Goal: Task Accomplishment & Management: Complete application form

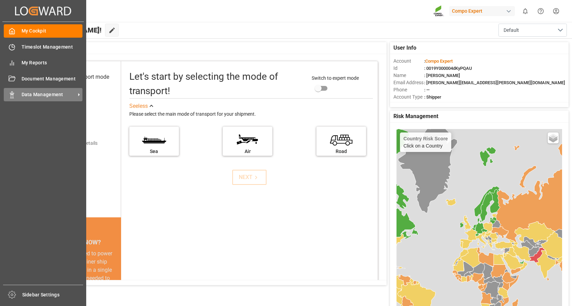
click at [49, 94] on span "Data Management" at bounding box center [49, 94] width 54 height 7
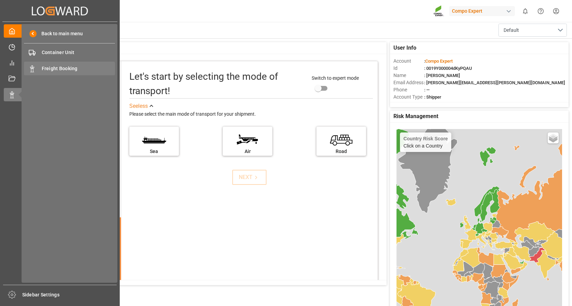
click at [62, 66] on span "Freight Booking" at bounding box center [79, 68] width 74 height 7
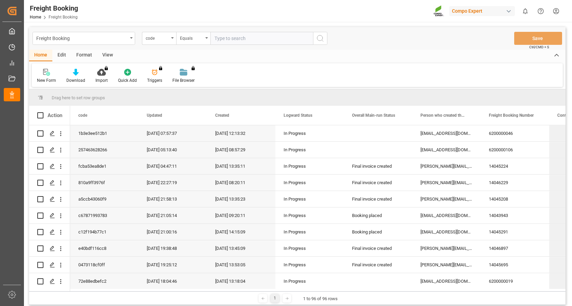
click at [173, 38] on icon "open menu" at bounding box center [172, 37] width 3 height 1
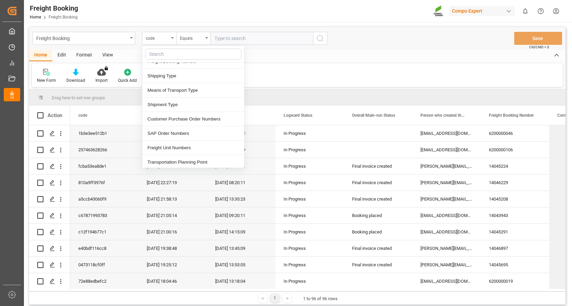
scroll to position [103, 0]
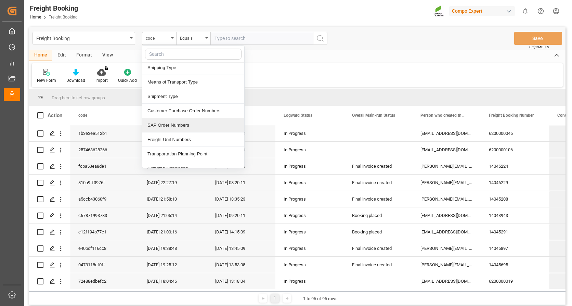
click at [168, 126] on div "SAP Order Numbers" at bounding box center [193, 125] width 102 height 14
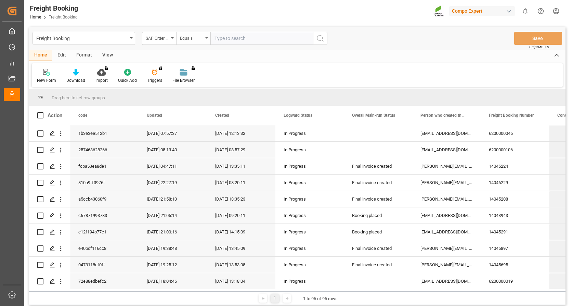
click at [208, 37] on div "Equals" at bounding box center [193, 38] width 34 height 13
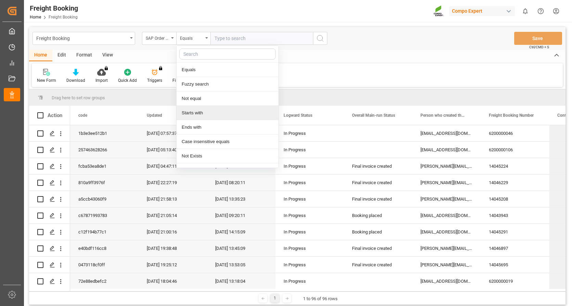
click at [193, 112] on div "Starts with" at bounding box center [228, 113] width 102 height 14
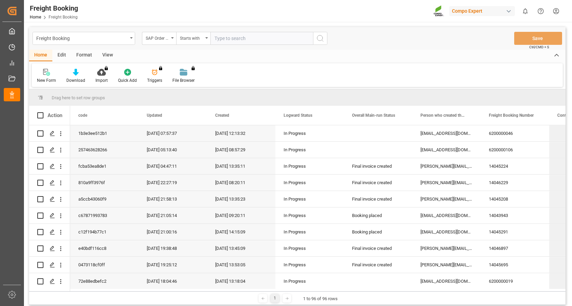
click at [234, 41] on input "text" at bounding box center [261, 38] width 103 height 13
type input "2000000108"
click at [318, 43] on button "search button" at bounding box center [320, 38] width 14 height 13
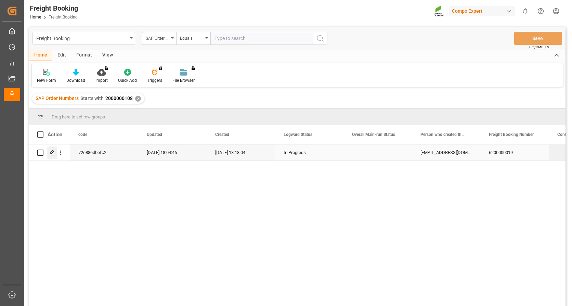
click at [53, 149] on div "Press SPACE to select this row." at bounding box center [52, 152] width 10 height 13
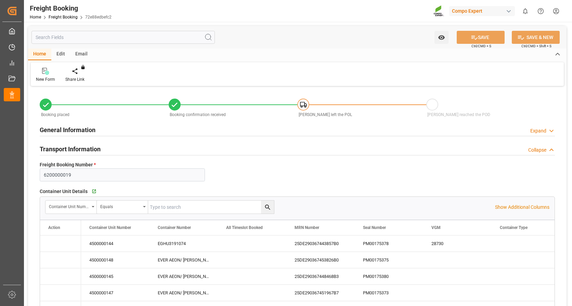
type input "Evergreen"
type input "Evergreen Marine Corp."
type input "9943279"
type input "NLRTM"
type input "THPAT"
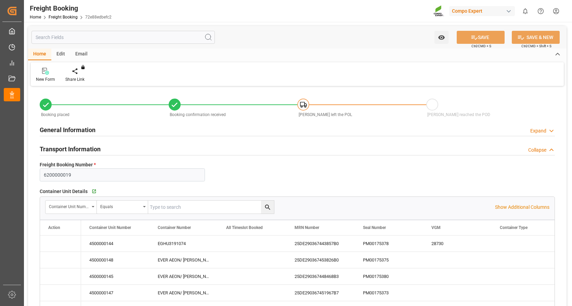
type input "0"
type input "262768"
type input "[DATE] 01:00"
type input "[DATE] 20:00"
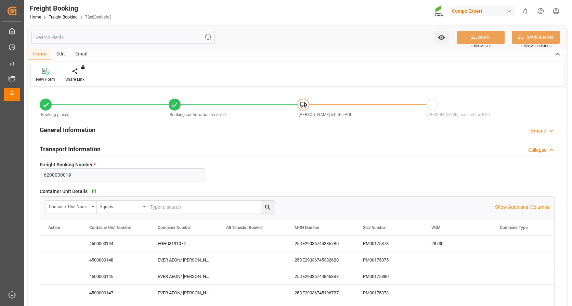
type input "[DATE] 00:01"
type input "[DATE] 12:00"
type input "[DATE] 09:01"
type input "[DATE] 13:18"
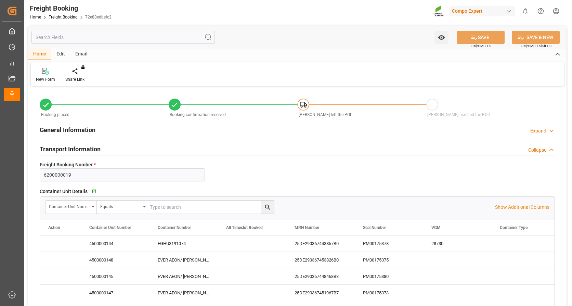
type input "[DATE] 16:03"
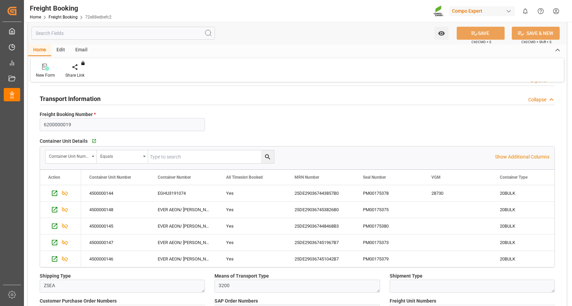
scroll to position [68, 0]
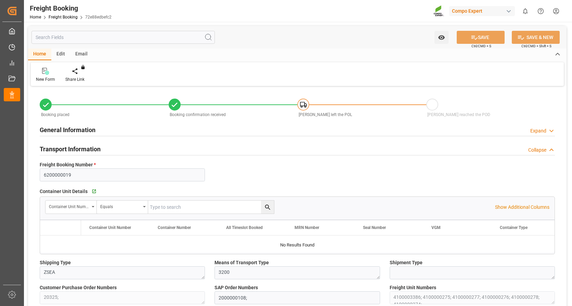
type input "Evergreen"
type input "Evergreen Marine Corp."
type input "9943279"
type input "NLRTM"
type input "THPAT"
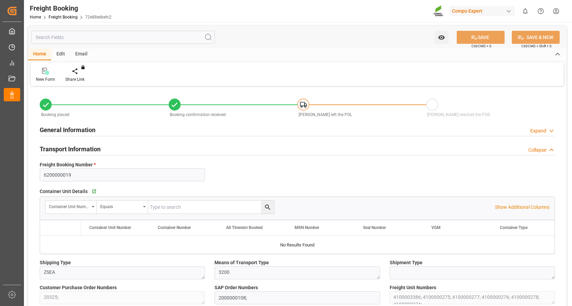
type input "0"
type input "262768"
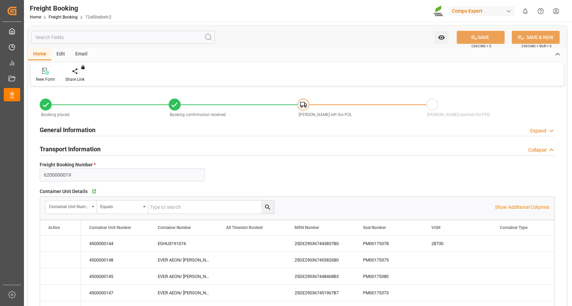
type input "[DATE] 01:00"
type input "[DATE] 20:00"
type input "[DATE] 00:01"
type input "[DATE] 12:00"
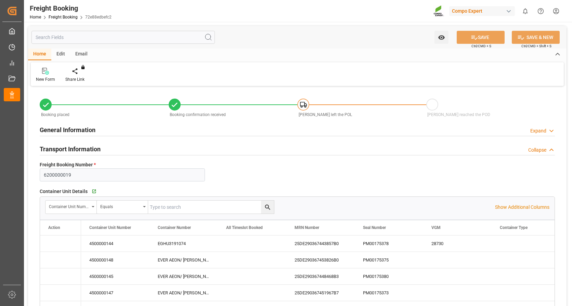
type input "[DATE] 09:01"
type input "[DATE] 13:18"
type input "[DATE] 16:03"
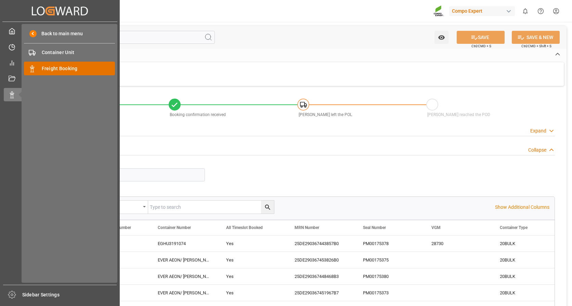
click at [63, 71] on span "Freight Booking" at bounding box center [79, 68] width 74 height 7
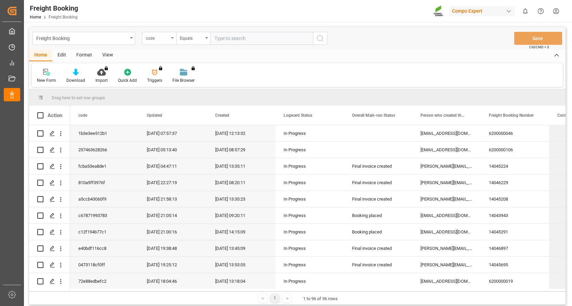
click at [172, 38] on icon "open menu" at bounding box center [172, 37] width 3 height 1
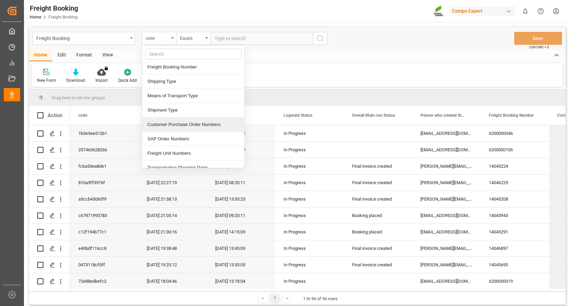
scroll to position [103, 0]
click at [164, 122] on div "SAP Order Numbers" at bounding box center [193, 125] width 102 height 14
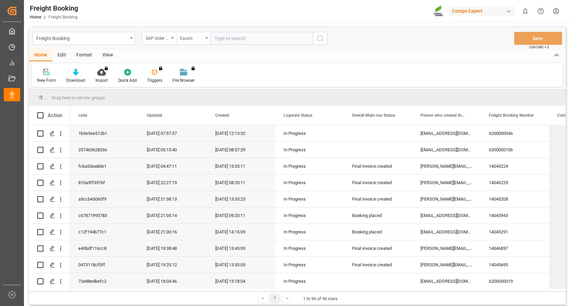
click at [207, 36] on div "Equals" at bounding box center [193, 38] width 34 height 13
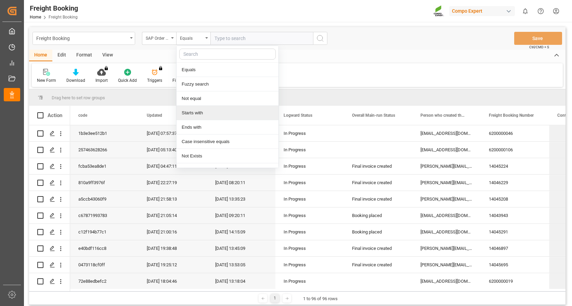
click at [190, 111] on div "Starts with" at bounding box center [228, 113] width 102 height 14
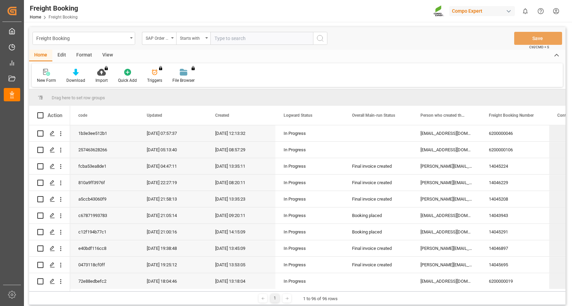
drag, startPoint x: 227, startPoint y: 43, endPoint x: 223, endPoint y: 42, distance: 3.7
click at [226, 43] on input "text" at bounding box center [261, 38] width 103 height 13
type input "2000000389"
click at [320, 36] on icon "search button" at bounding box center [320, 38] width 8 height 8
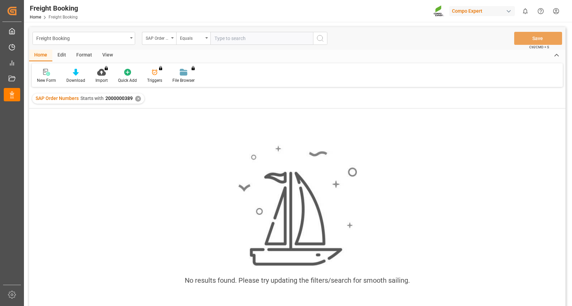
click at [139, 98] on div "✕" at bounding box center [138, 99] width 6 height 6
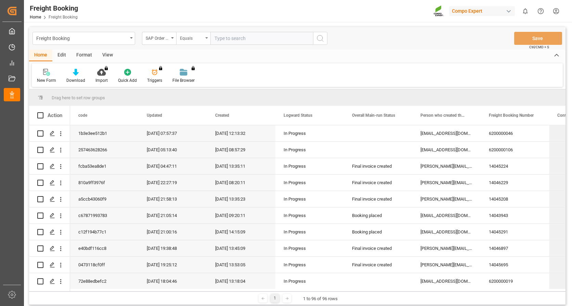
click at [204, 39] on div "Equals" at bounding box center [193, 38] width 34 height 13
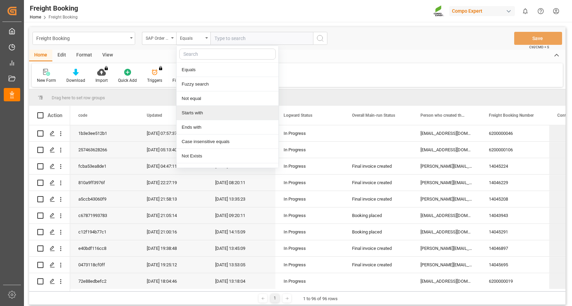
click at [198, 110] on div "Starts with" at bounding box center [228, 113] width 102 height 14
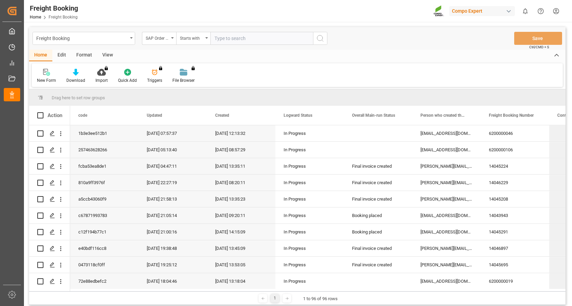
click at [235, 36] on input "text" at bounding box center [261, 38] width 103 height 13
type input "2000000108"
click at [322, 36] on icon "search button" at bounding box center [320, 38] width 8 height 8
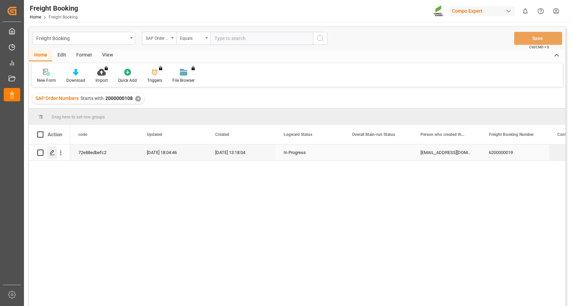
click at [52, 151] on icon "Press SPACE to select this row." at bounding box center [52, 152] width 5 height 5
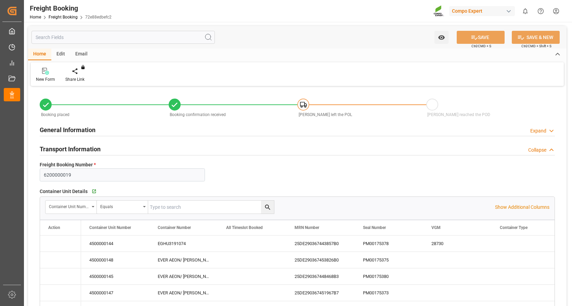
type input "Evergreen"
type input "Evergreen Marine Corp."
type input "9943279"
type input "NLRTM"
type input "THPAT"
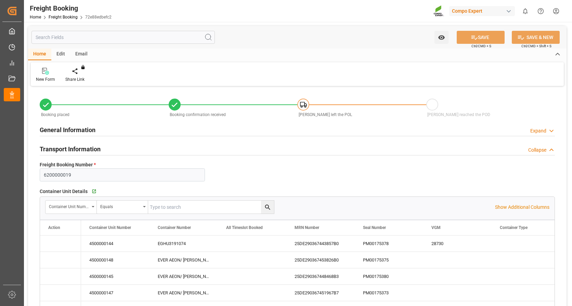
type input "0"
type input "262768"
type input "[DATE] 01:00"
type input "[DATE] 20:00"
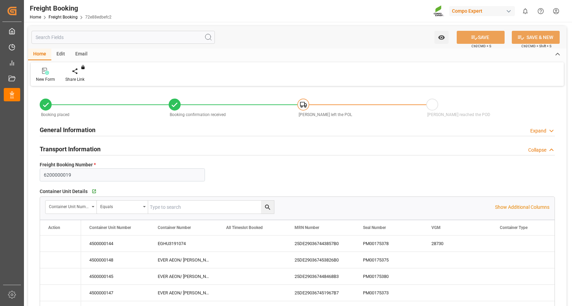
type input "[DATE] 00:01"
type input "[DATE] 12:00"
type input "[DATE] 09:01"
type input "[DATE] 13:18"
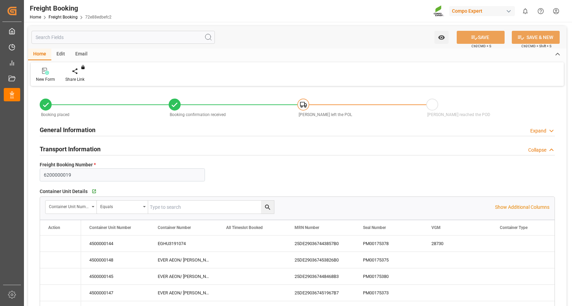
type input "[DATE] 16:03"
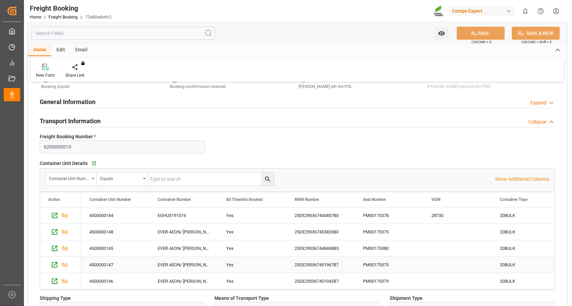
scroll to position [68, 0]
